Goal: Information Seeking & Learning: Learn about a topic

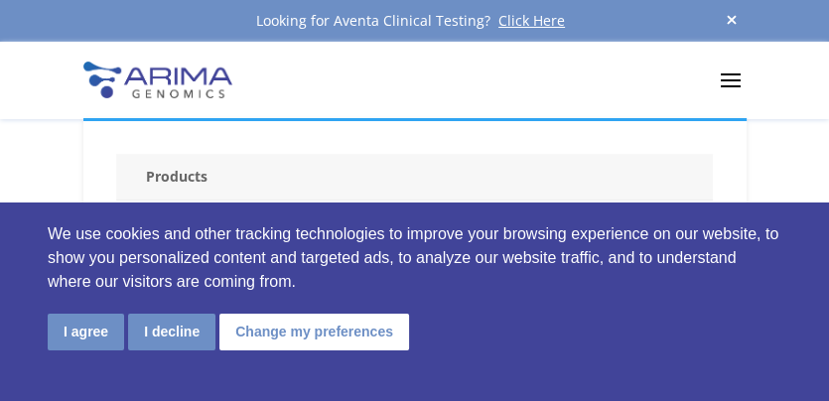
scroll to position [79, 0]
click at [162, 335] on button "I decline" at bounding box center [171, 332] width 87 height 37
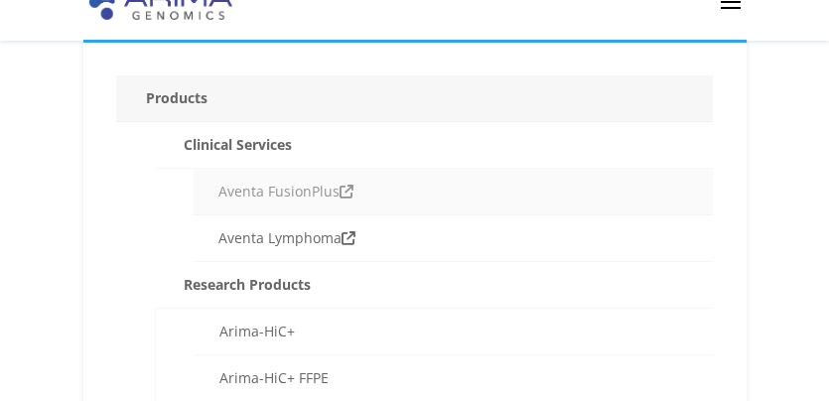
scroll to position [0, 0]
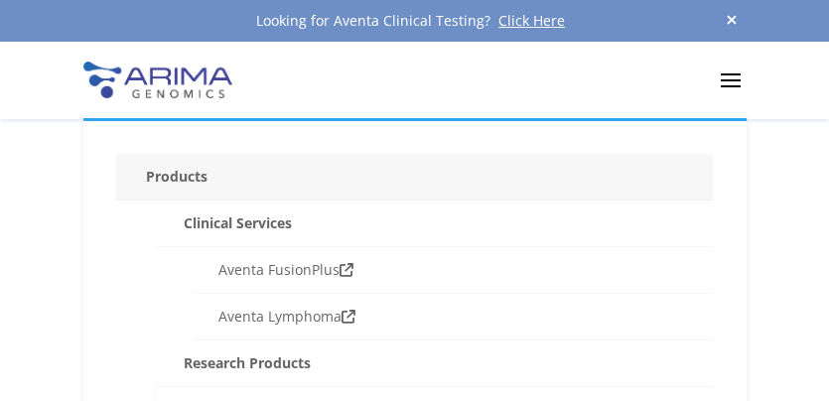
click at [731, 90] on span at bounding box center [731, 80] width 32 height 32
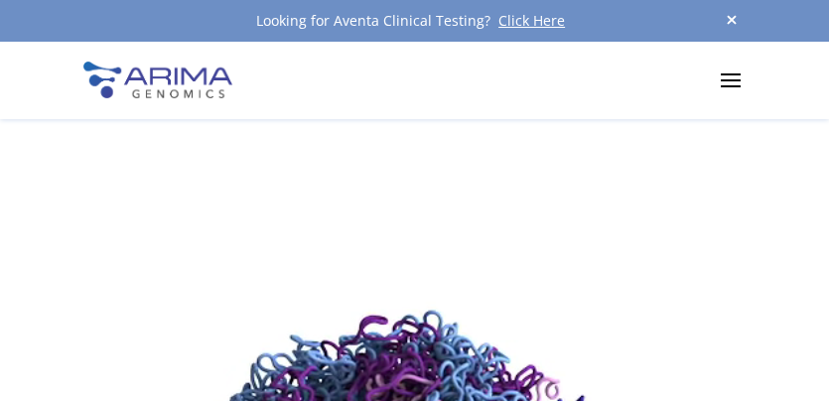
click at [718, 81] on span at bounding box center [731, 80] width 32 height 32
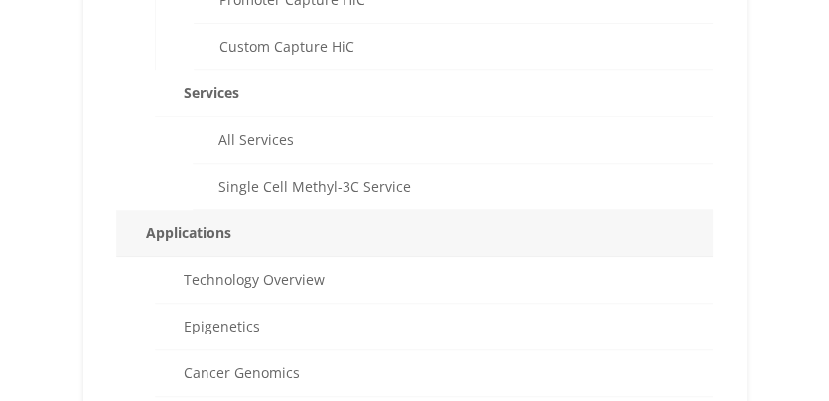
scroll to position [554, 0]
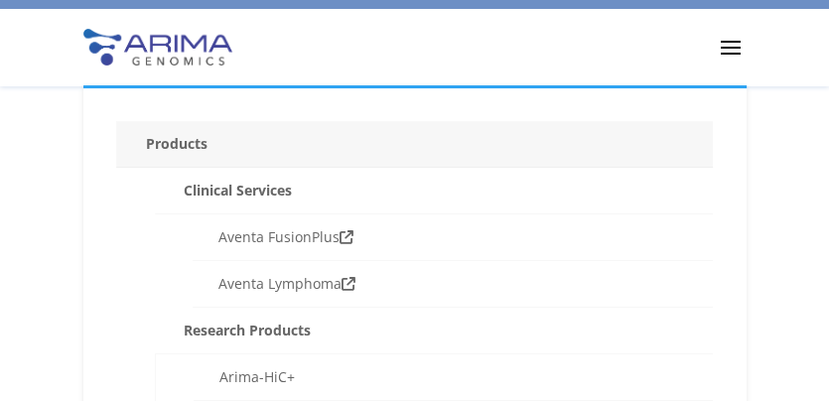
scroll to position [0, 0]
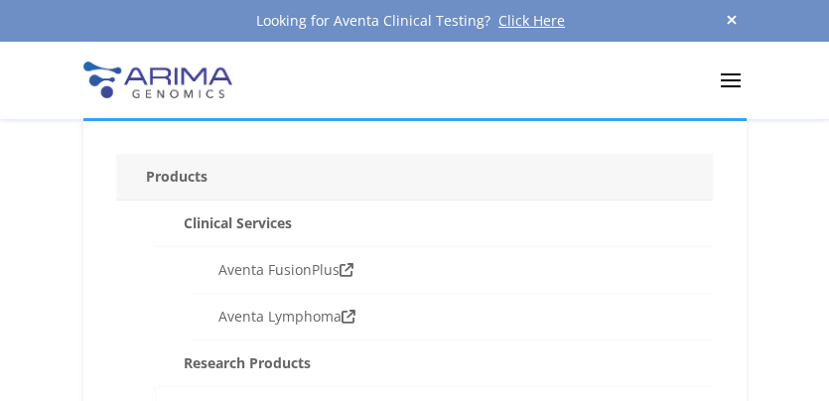
click at [732, 81] on span at bounding box center [731, 80] width 32 height 32
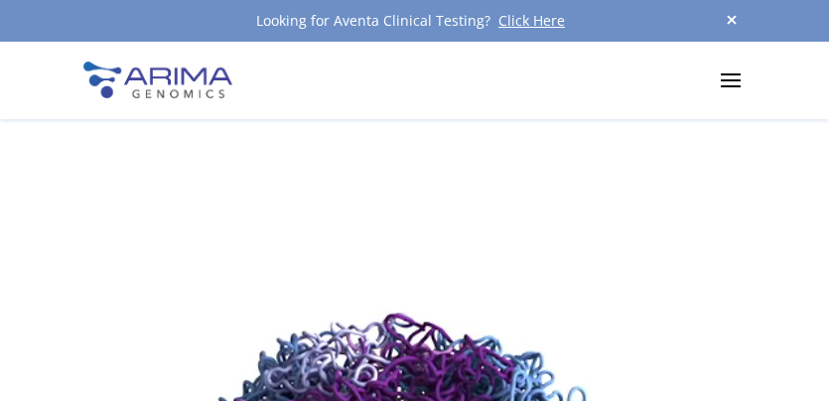
click at [732, 81] on span at bounding box center [731, 80] width 32 height 32
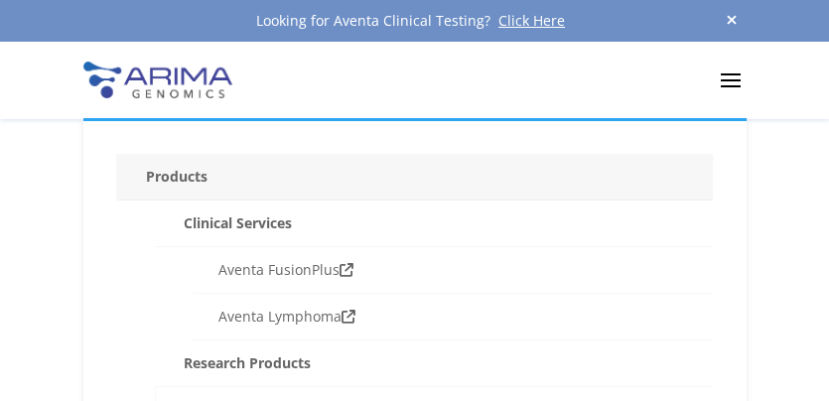
click at [732, 81] on span at bounding box center [731, 80] width 32 height 32
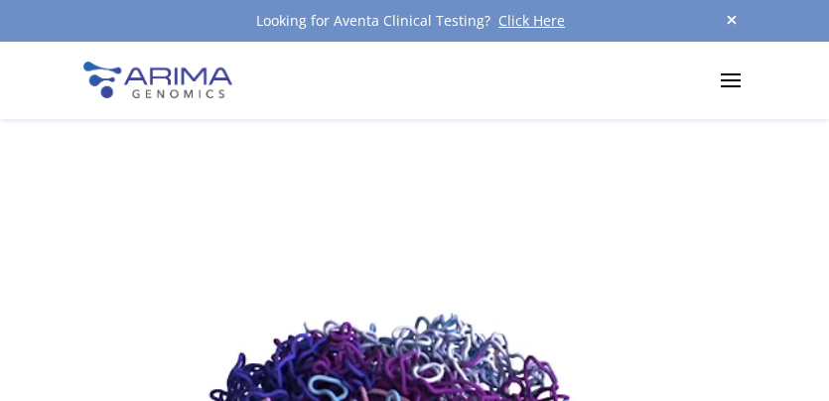
click at [777, 76] on div "Products Clinical Services Aventa FusionPlus Aventa Lymphoma Research Products …" at bounding box center [414, 80] width 829 height 77
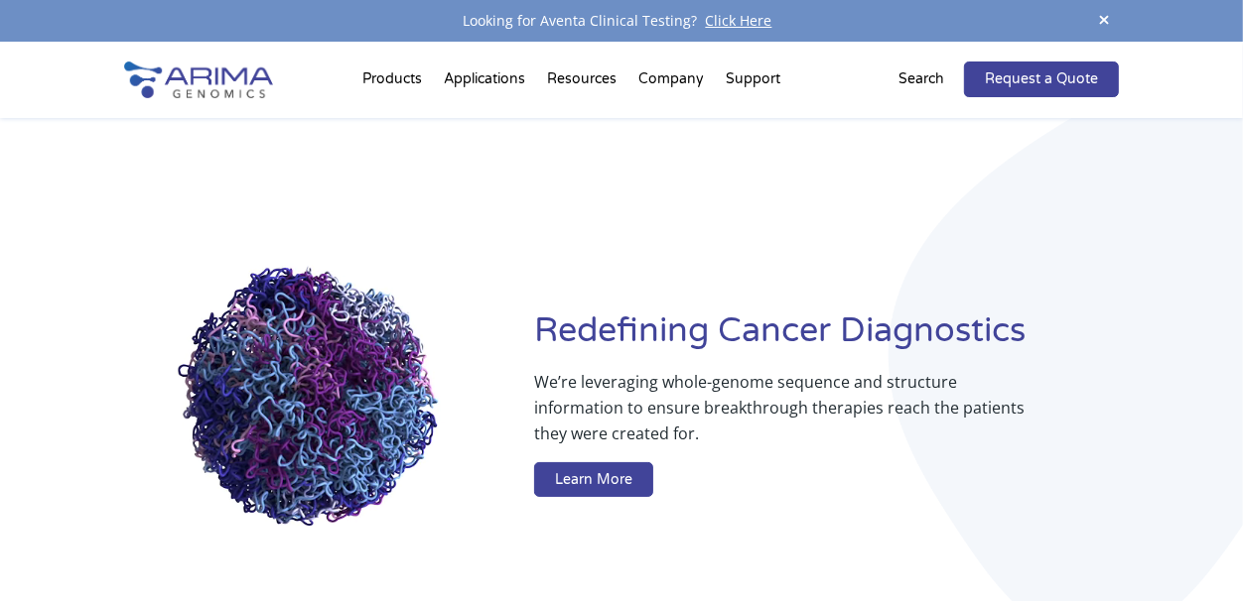
drag, startPoint x: 749, startPoint y: 0, endPoint x: 655, endPoint y: 246, distance: 263.6
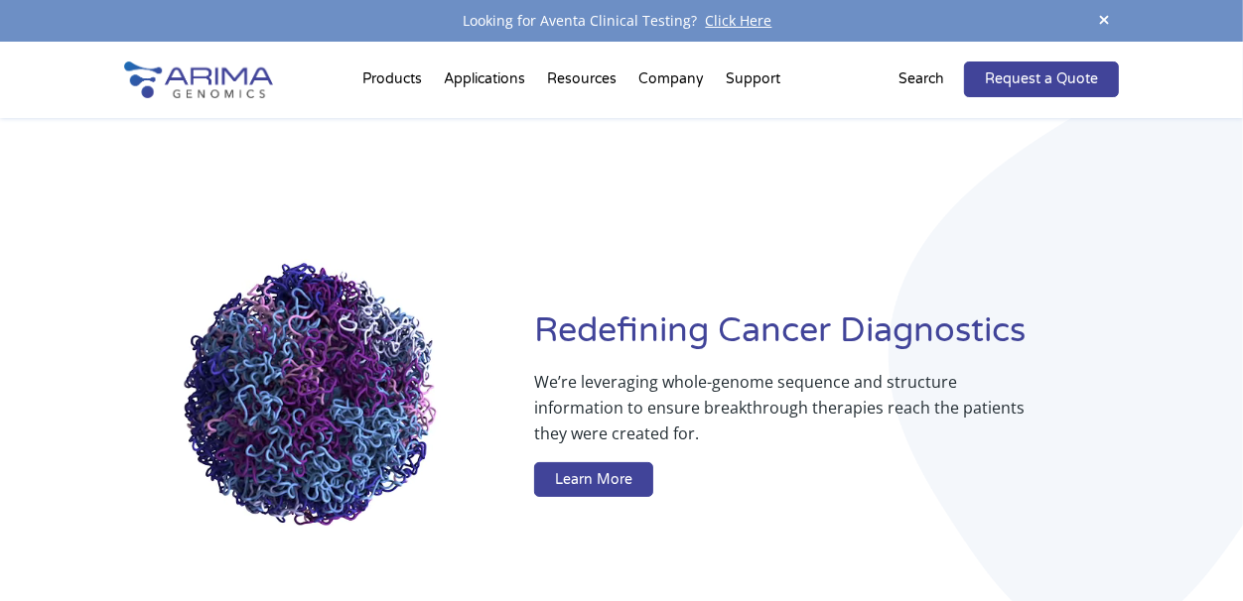
click at [655, 246] on div "Redefining Cancer Diagnostics We’re leveraging whole-genome sequence and struct…" at bounding box center [621, 407] width 994 height 579
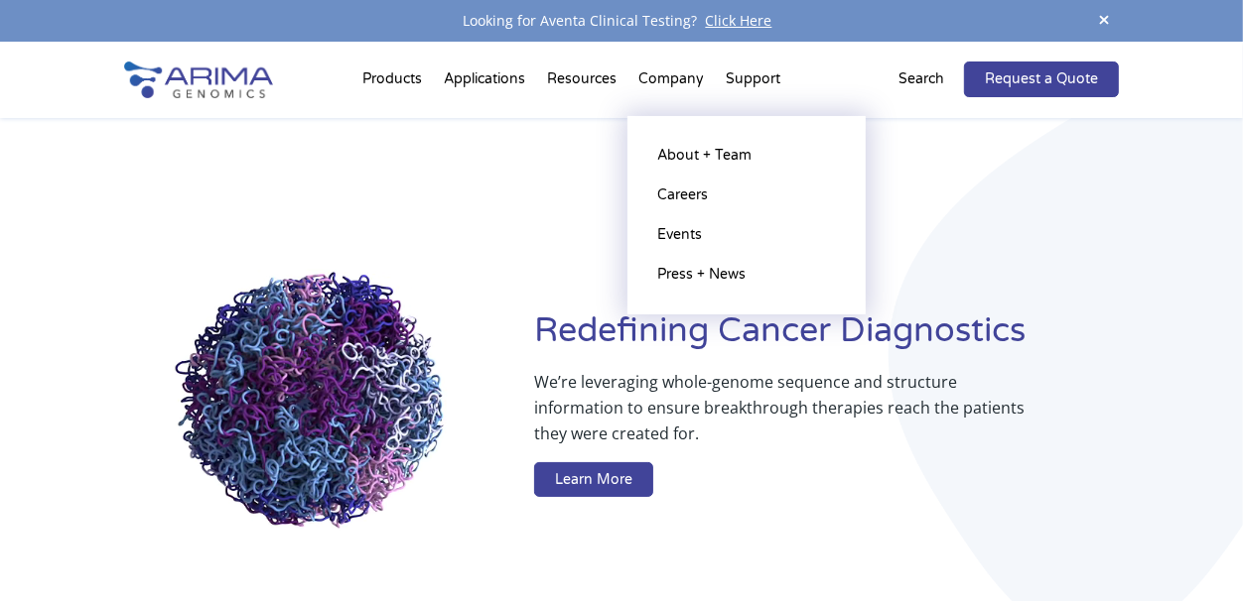
click at [663, 76] on li "Company About + Team Careers Events Press + News" at bounding box center [670, 83] width 87 height 67
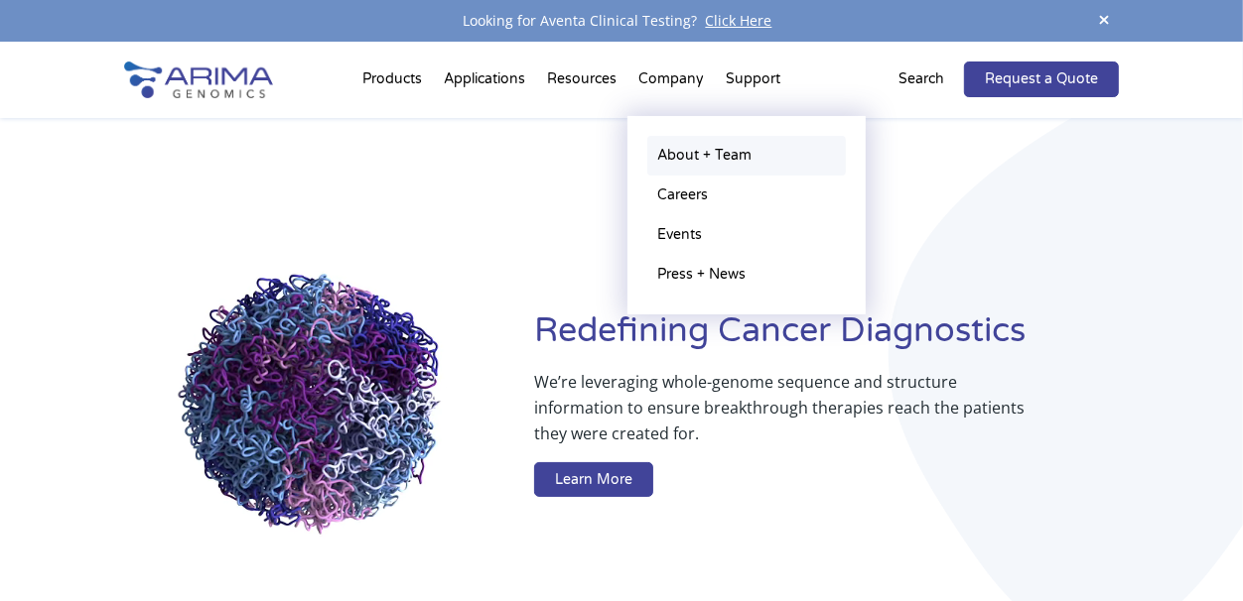
click at [676, 161] on link "About + Team" at bounding box center [746, 156] width 199 height 40
